Goal: Contribute content: Contribute content

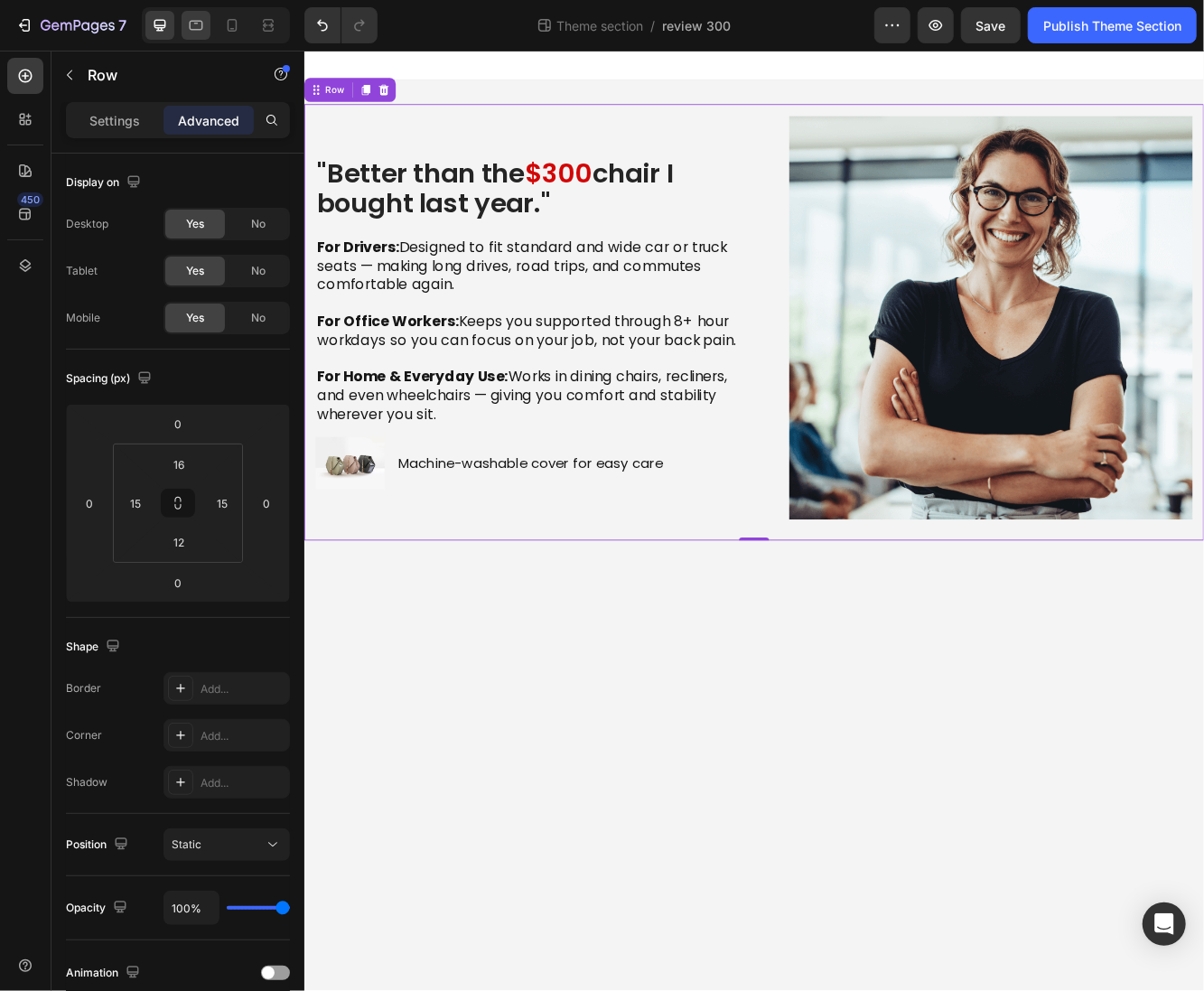
click at [189, 21] on icon at bounding box center [196, 26] width 14 height 10
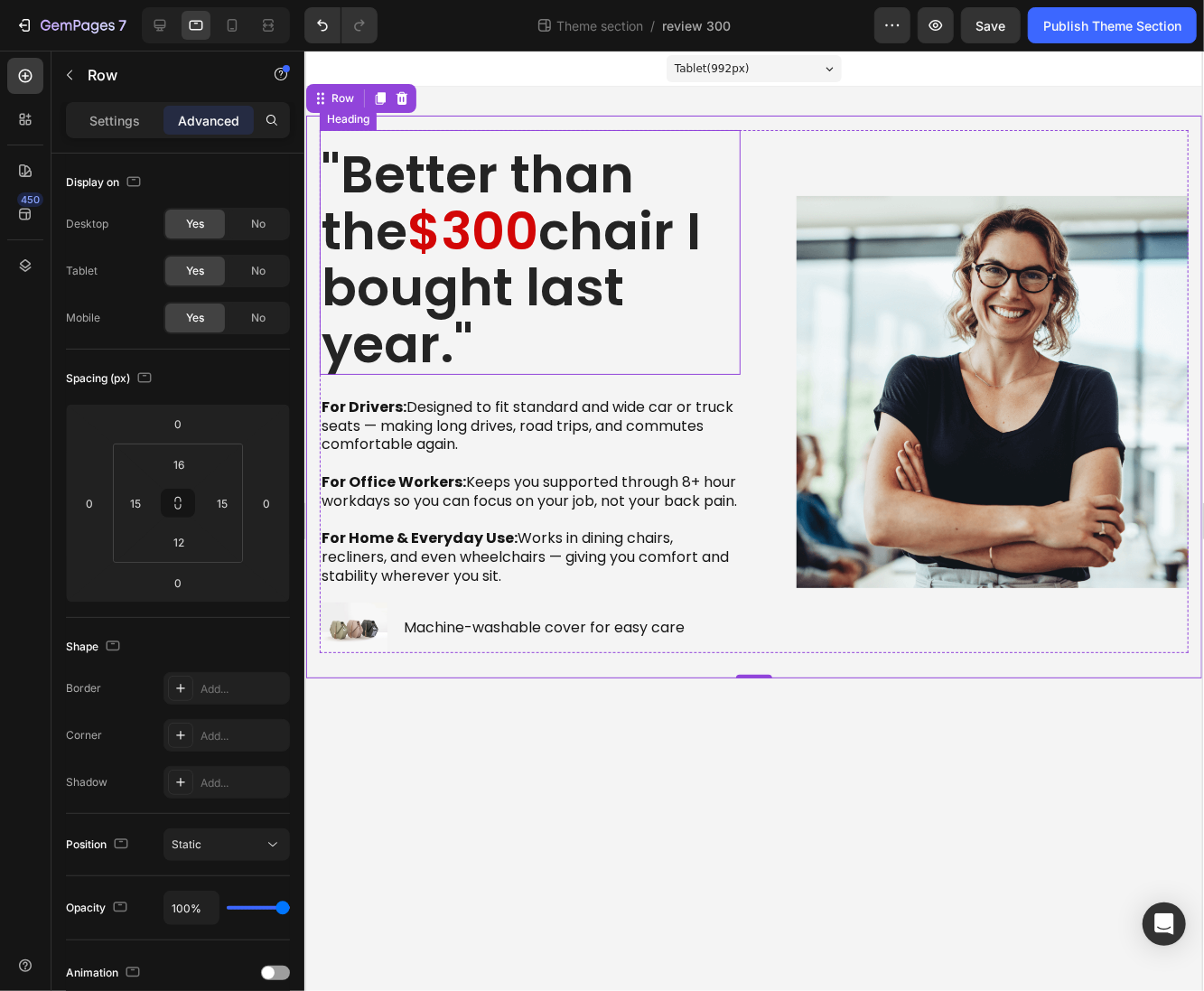
click at [566, 189] on p ""Better than the $300 chair I bought last year."" at bounding box center [529, 259] width 417 height 227
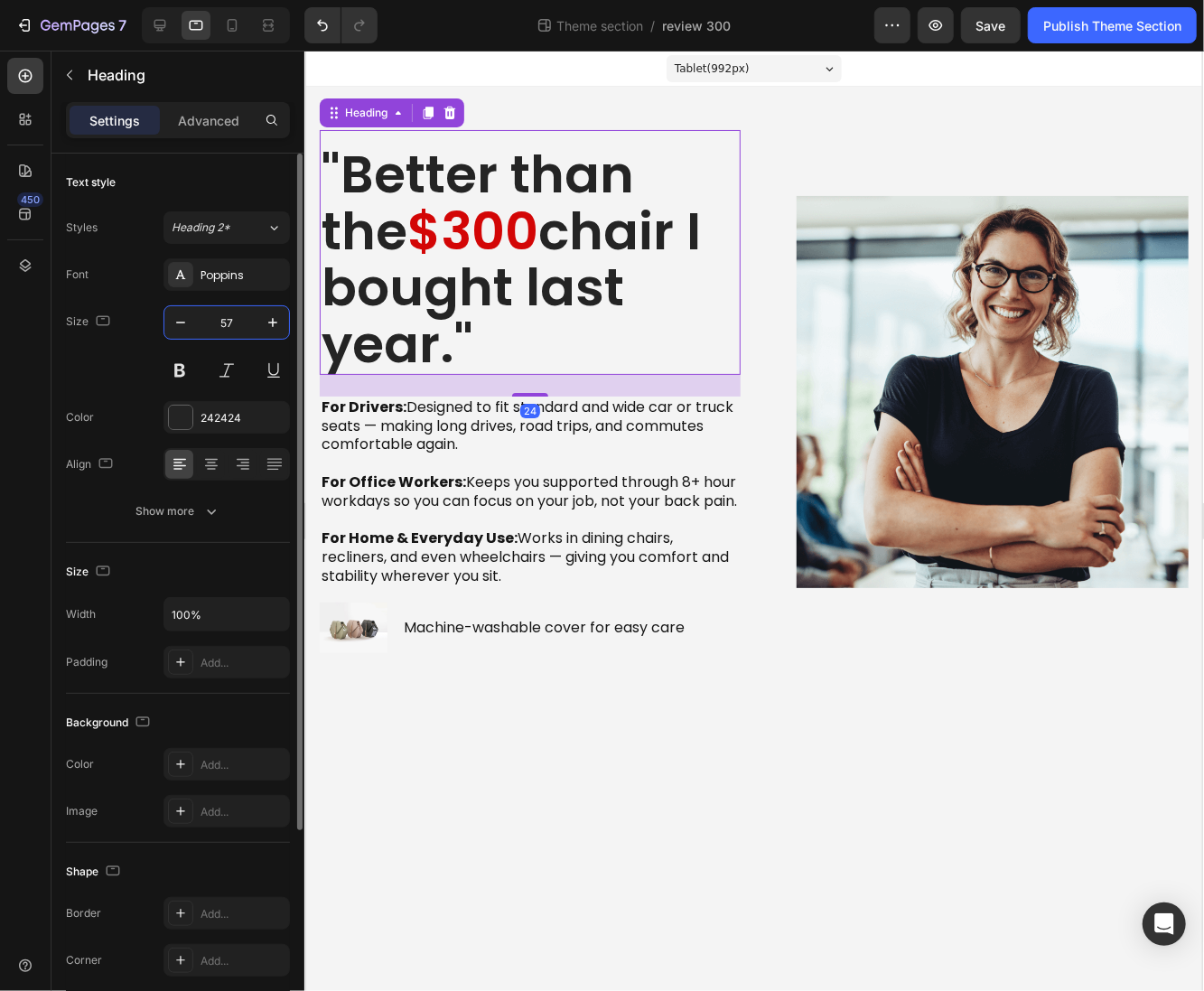
click at [245, 315] on input "57" at bounding box center [227, 322] width 59 height 33
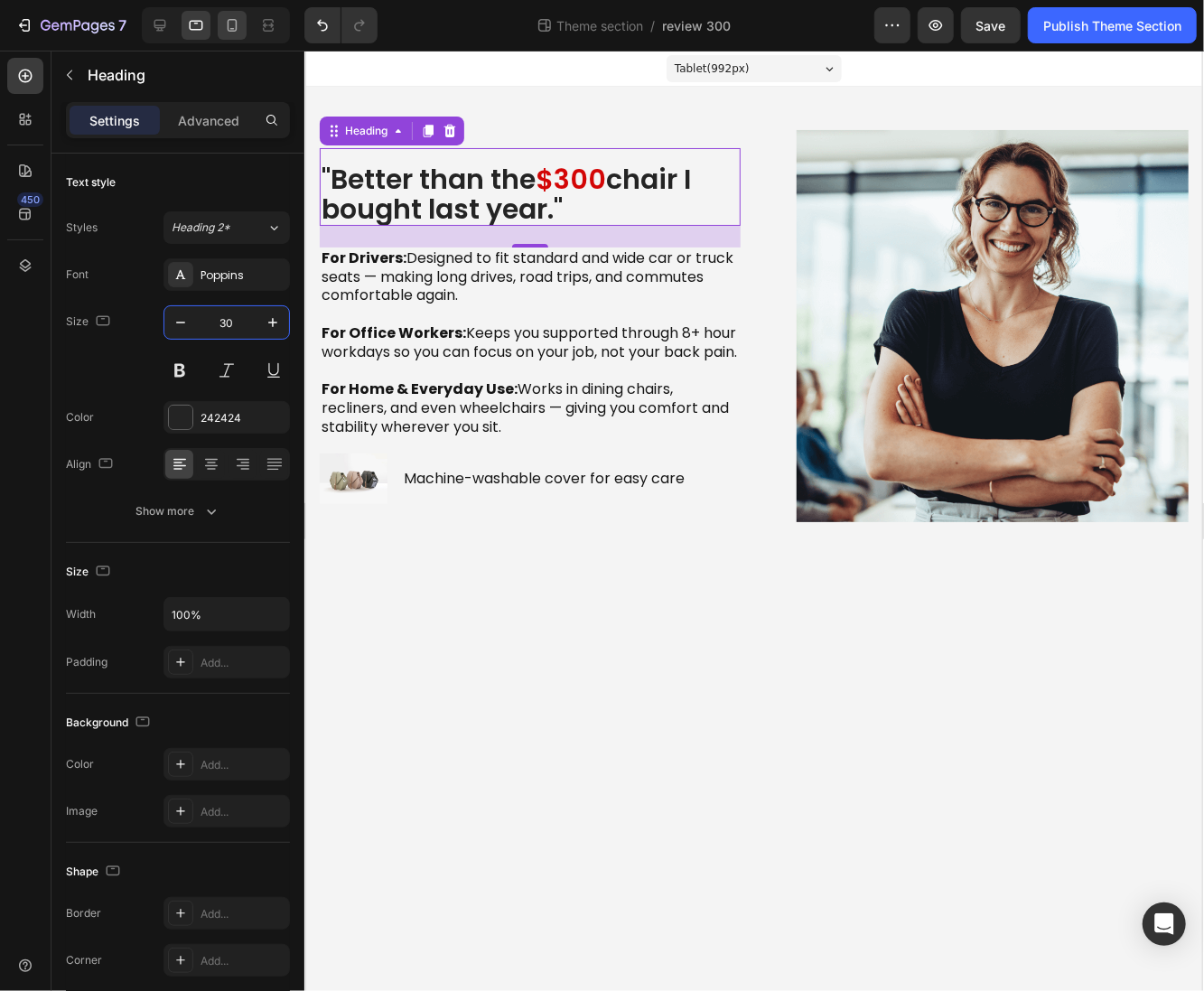
click at [220, 17] on div at bounding box center [232, 25] width 29 height 29
type input "42"
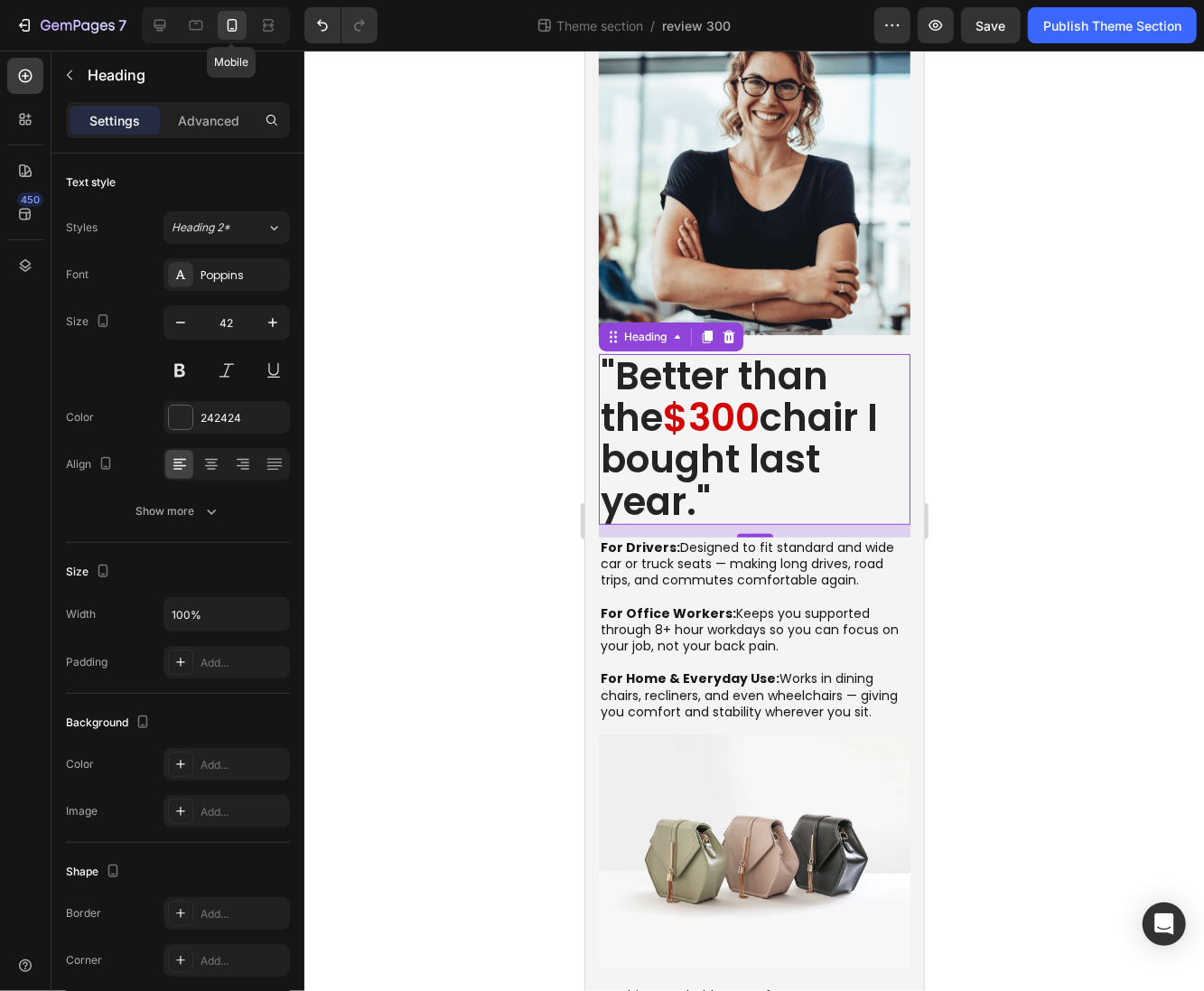
scroll to position [162, 0]
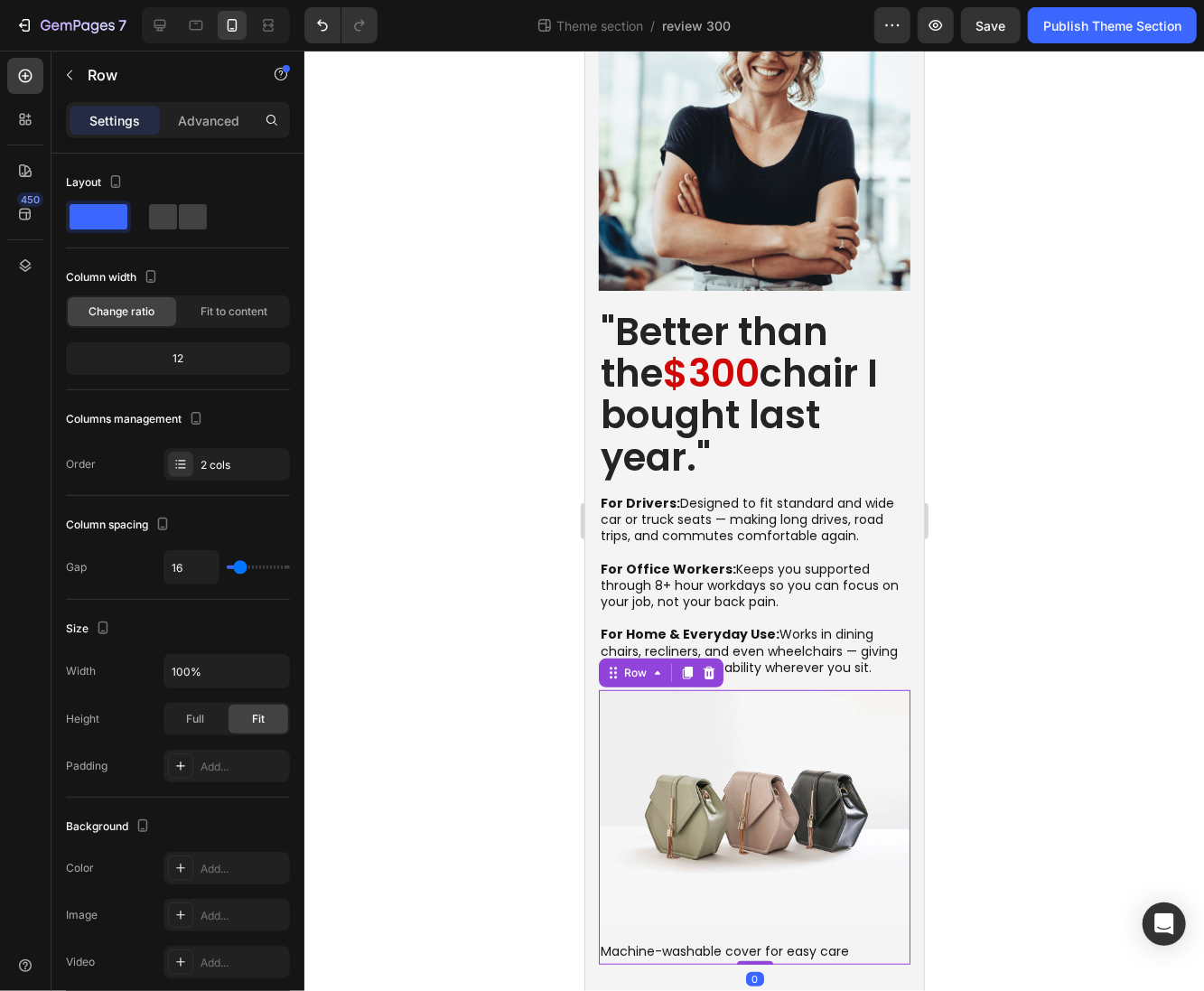
click at [635, 920] on div "Image Machine-washable cover for easy care Text Block Row 0" at bounding box center [754, 826] width 312 height 275
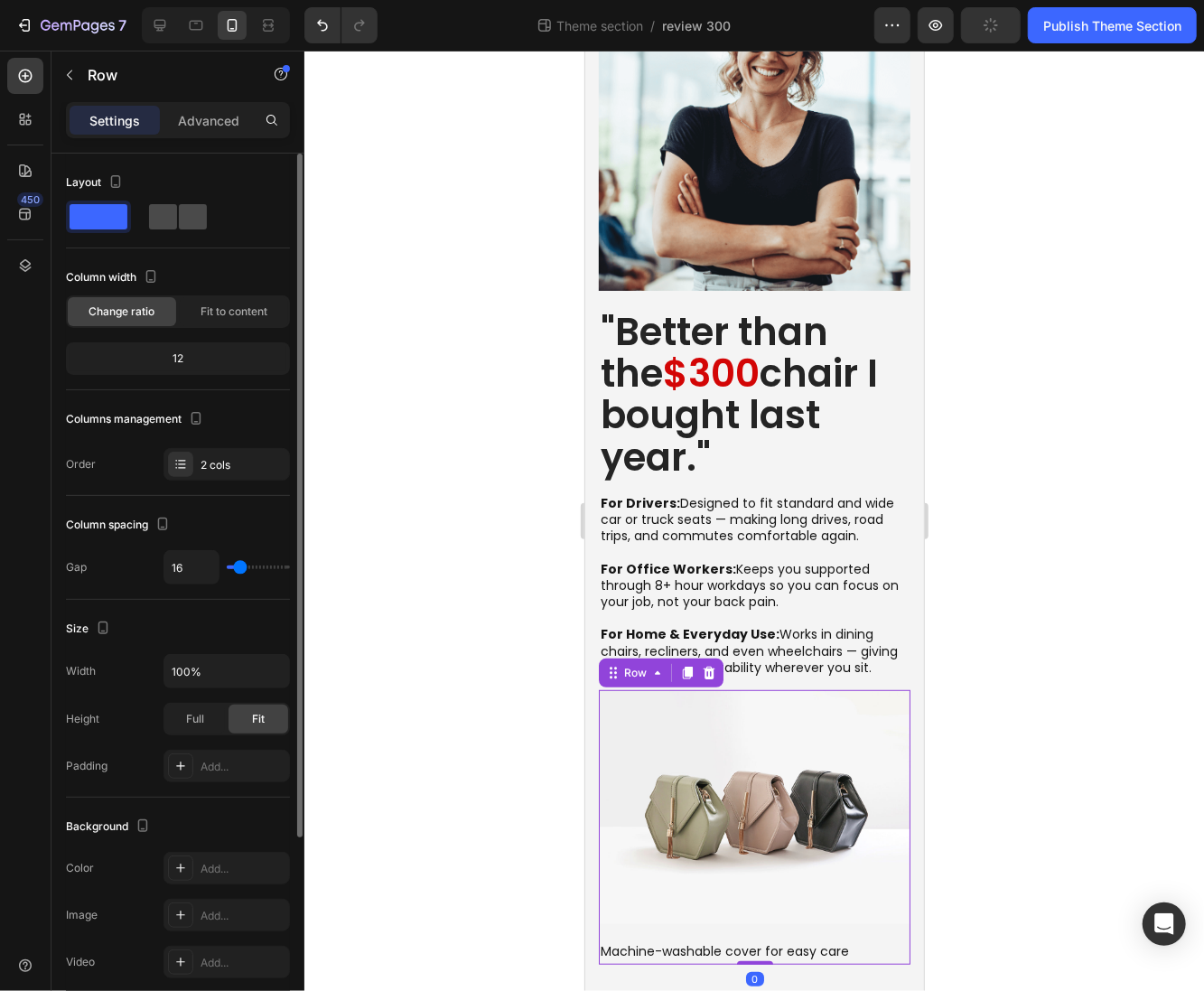
click at [197, 208] on span at bounding box center [192, 217] width 28 height 26
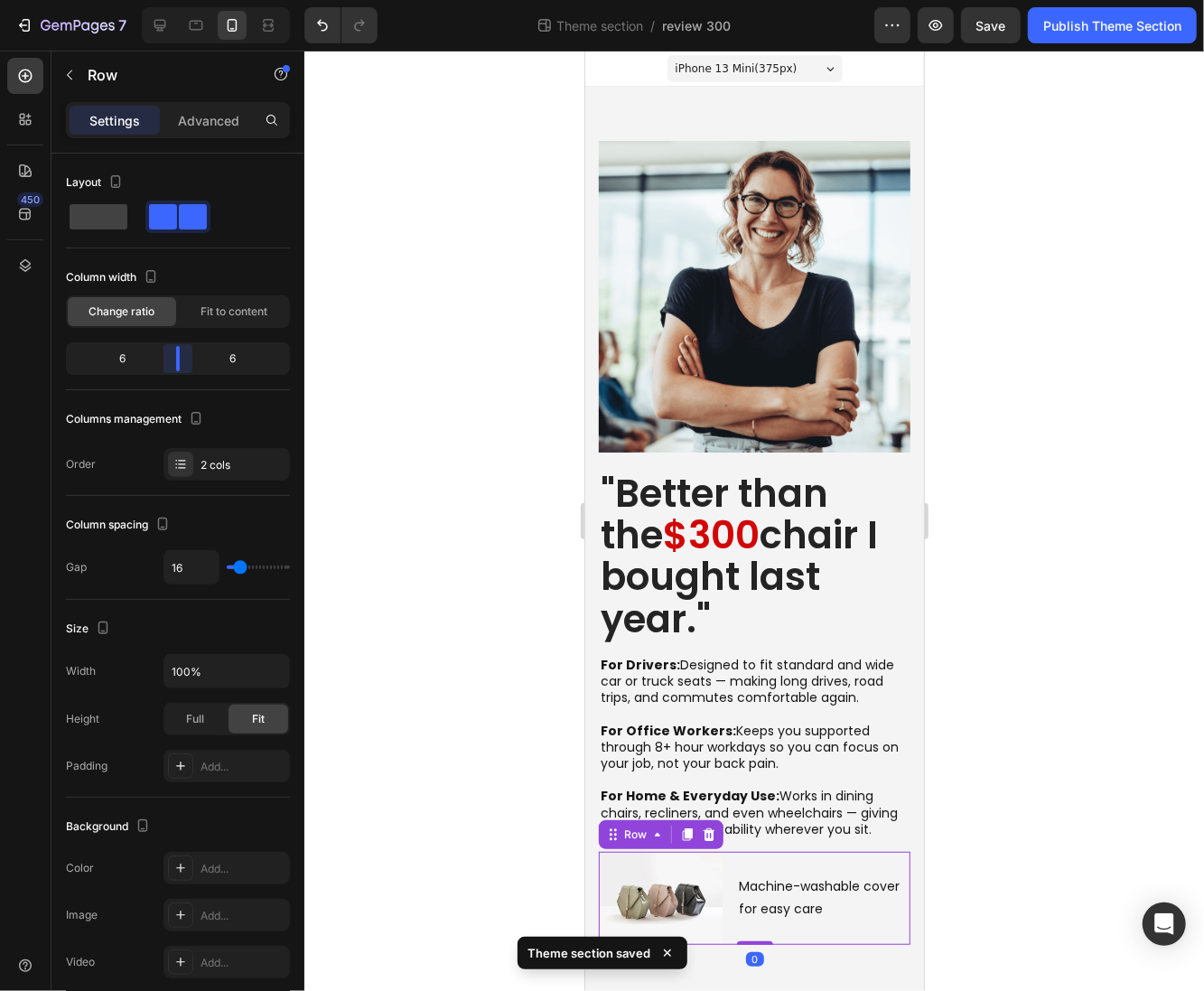
scroll to position [0, 0]
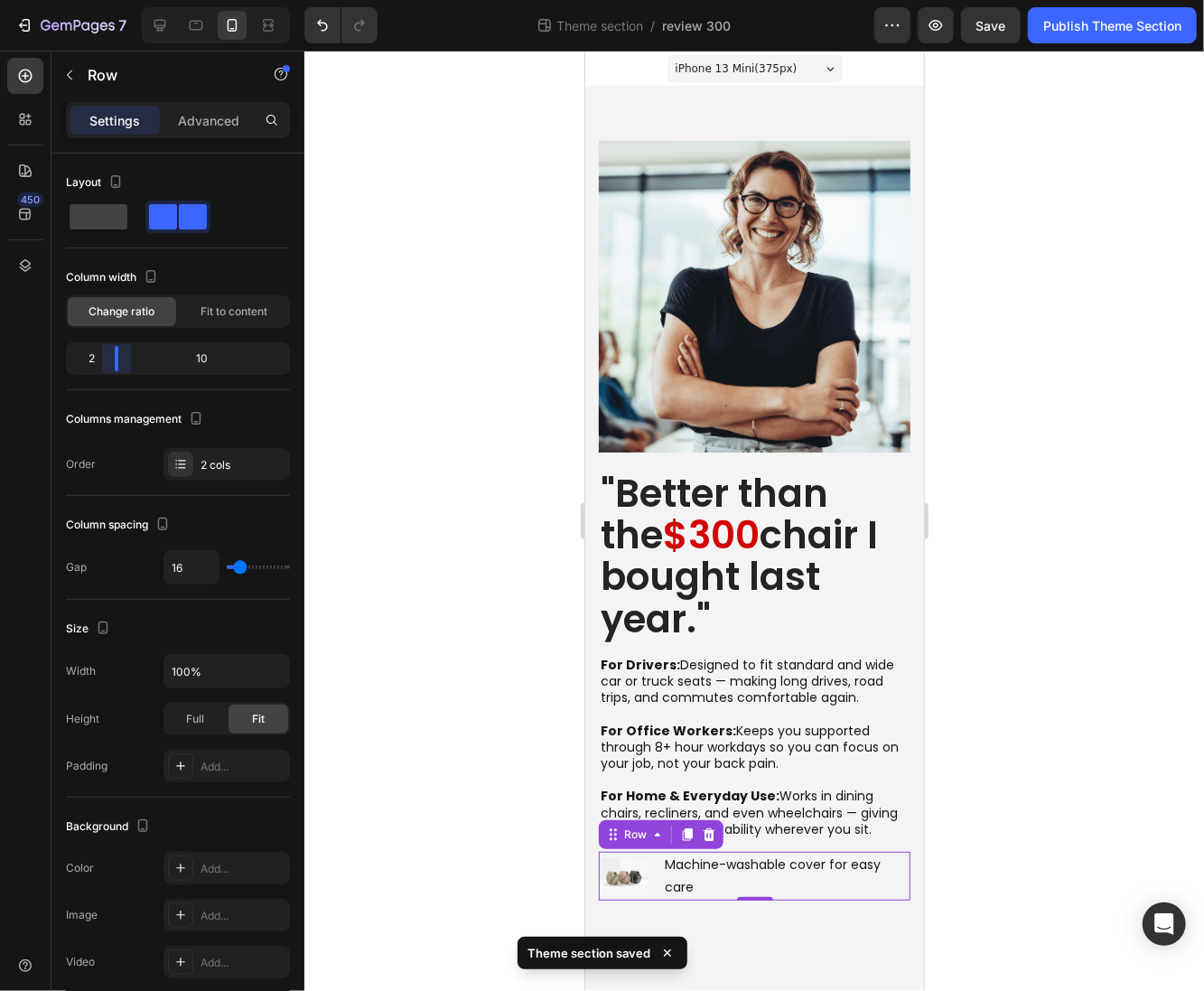
drag, startPoint x: 177, startPoint y: 358, endPoint x: 112, endPoint y: 351, distance: 65.4
click at [112, 0] on body "7 Theme section / review 300 Preview Save Publish Theme Section 450 Sections(18…" at bounding box center [602, 0] width 1204 height 0
click at [711, 606] on p ""Better than the $300 chair I bought last year."" at bounding box center [753, 556] width 308 height 168
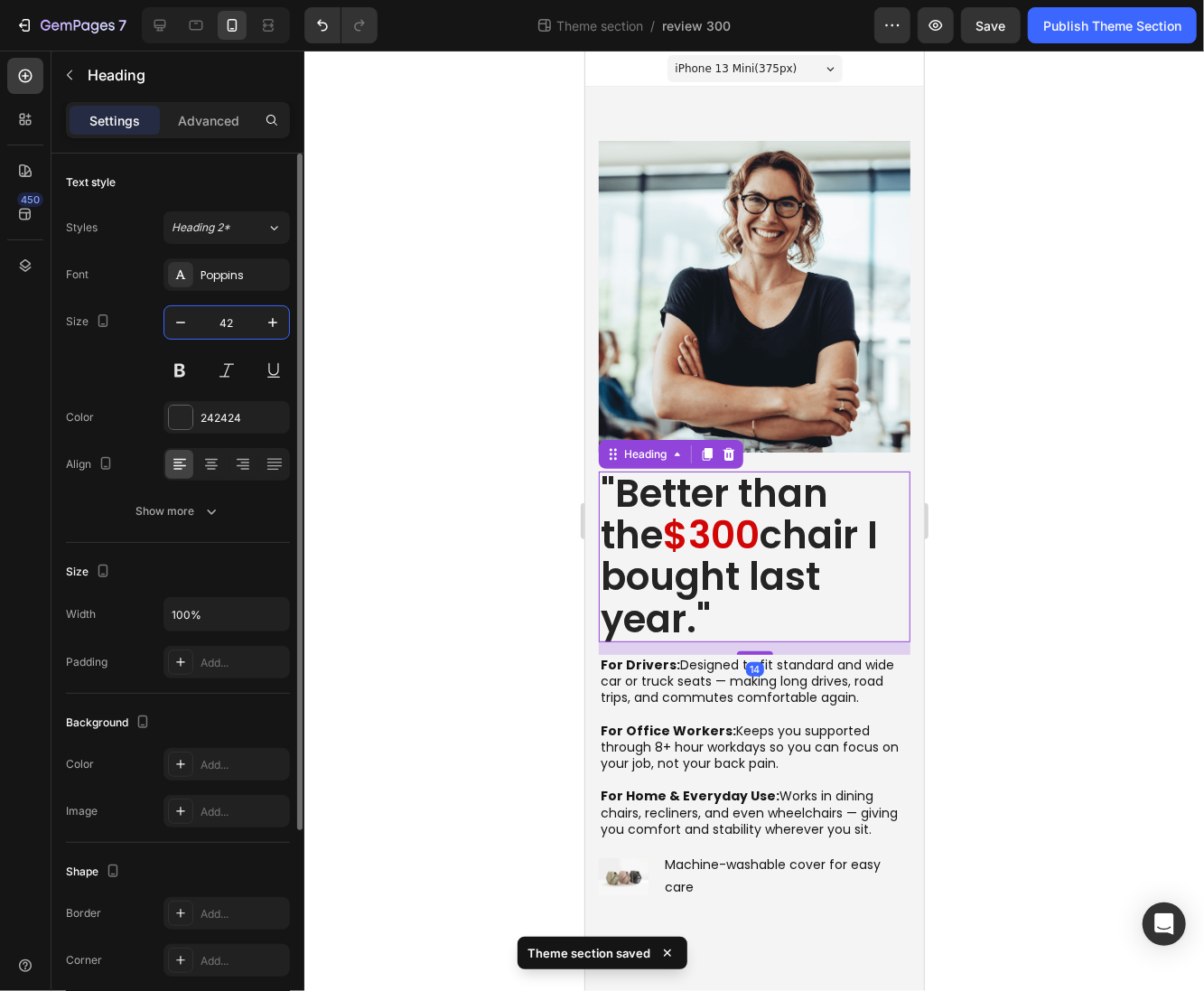
click at [242, 329] on input "42" at bounding box center [227, 322] width 59 height 33
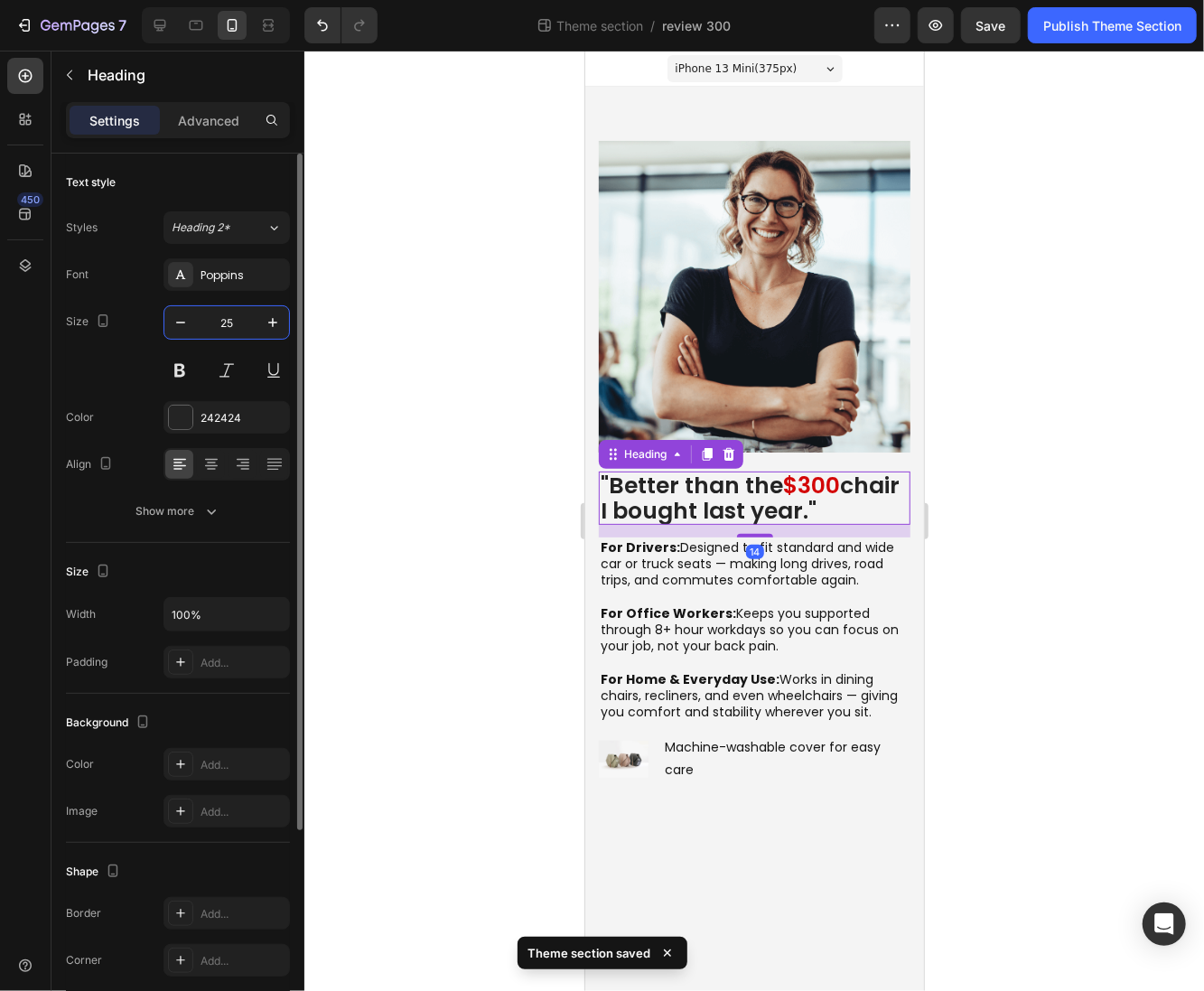
type input "25"
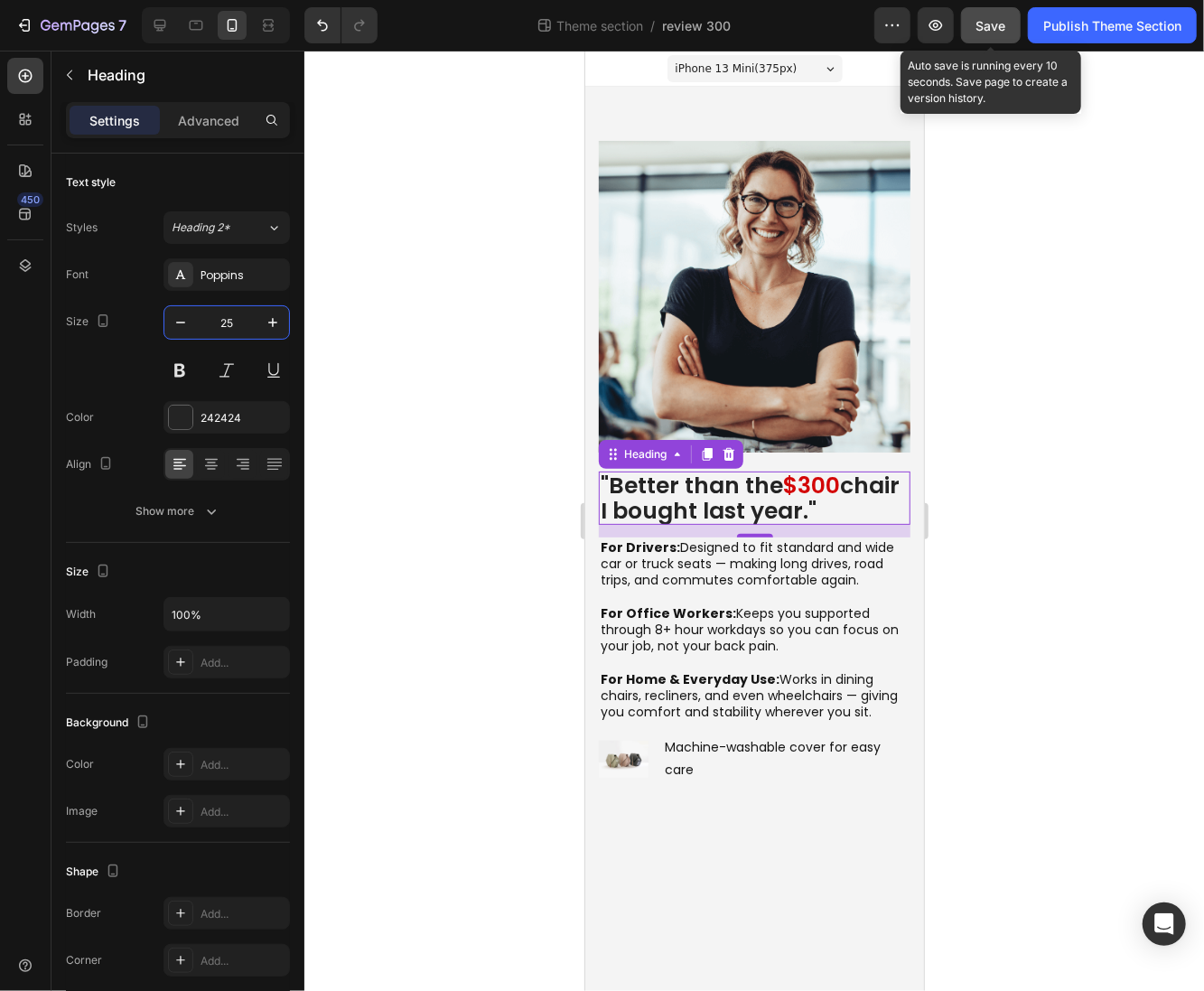
click at [978, 31] on span "Save" at bounding box center [992, 26] width 30 height 16
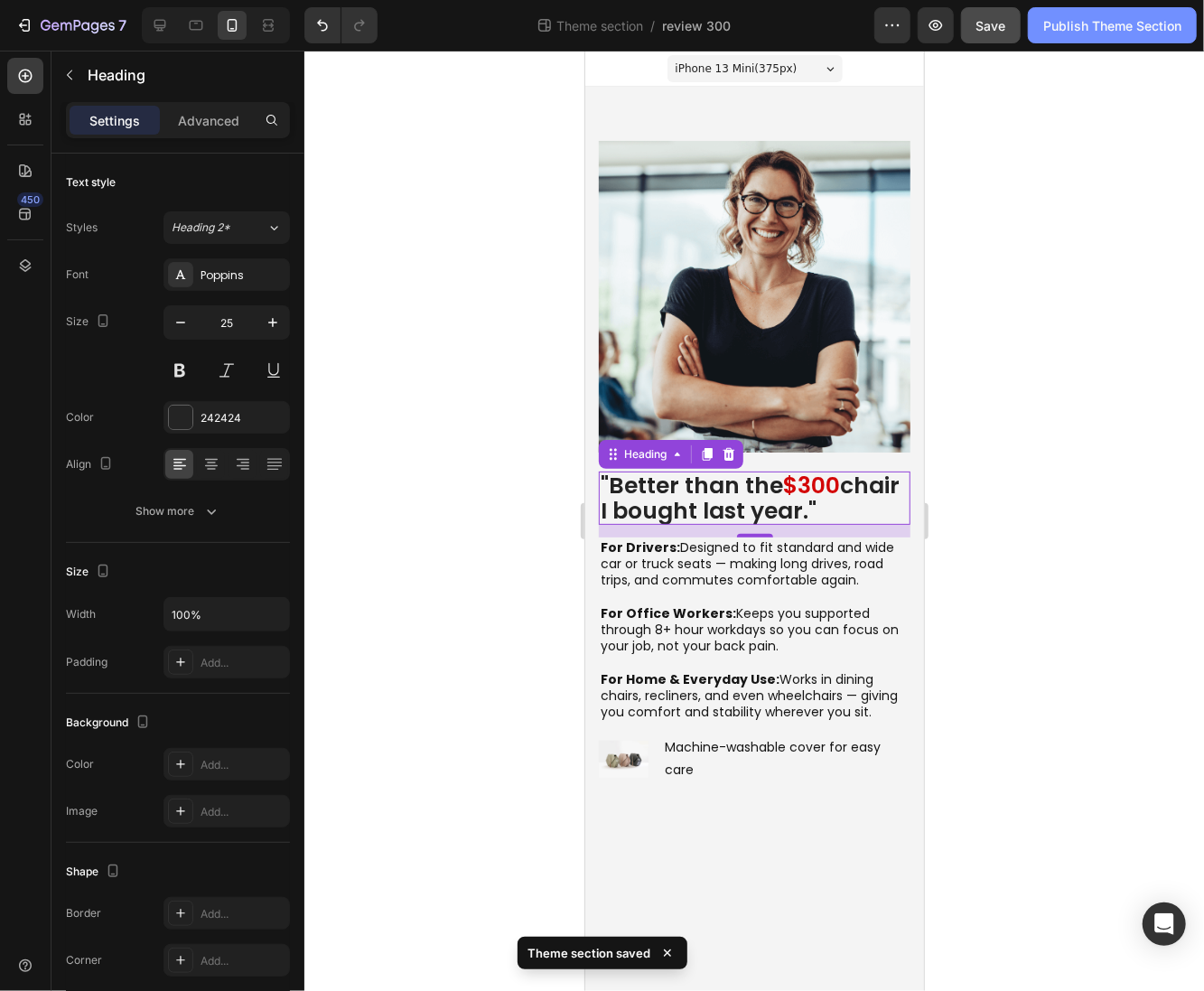
click at [1105, 39] on button "Publish Theme Section" at bounding box center [1112, 25] width 169 height 36
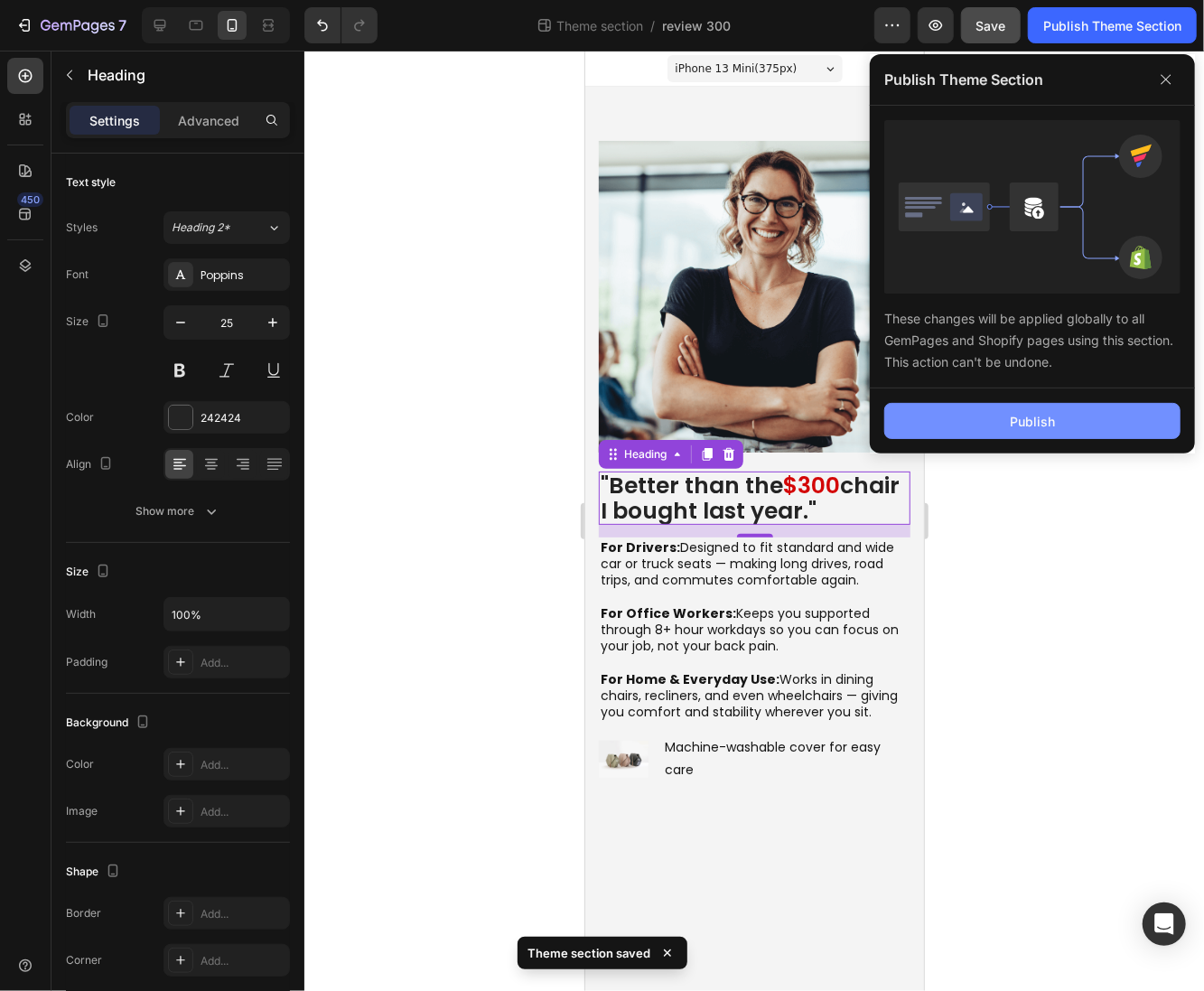
click at [915, 411] on button "Publish" at bounding box center [1032, 421] width 297 height 36
